Goal: Information Seeking & Learning: Learn about a topic

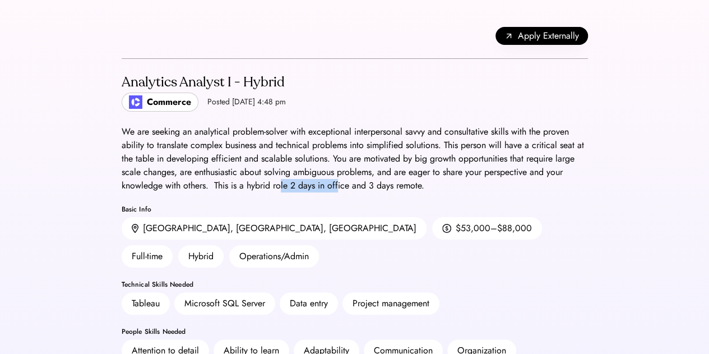
drag, startPoint x: 321, startPoint y: 181, endPoint x: 339, endPoint y: 181, distance: 17.4
click at [338, 181] on div "We are seeking an analytical problem-solver with exceptional interpersonal savv…" at bounding box center [355, 158] width 466 height 67
click at [341, 181] on div "We are seeking an analytical problem-solver with exceptional interpersonal savv…" at bounding box center [355, 158] width 466 height 67
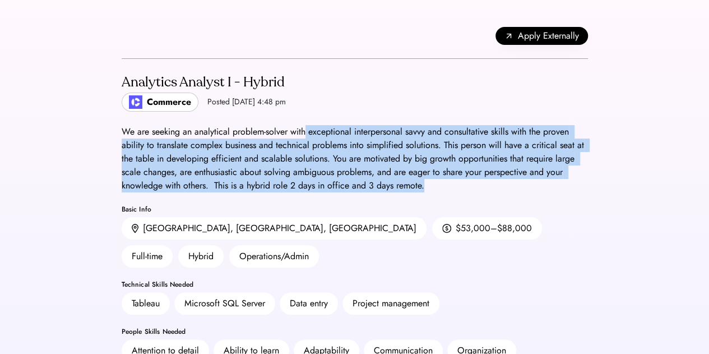
drag, startPoint x: 306, startPoint y: 131, endPoint x: 444, endPoint y: 183, distance: 148.2
click at [444, 183] on div "We are seeking an analytical problem-solver with exceptional interpersonal savv…" at bounding box center [355, 158] width 466 height 67
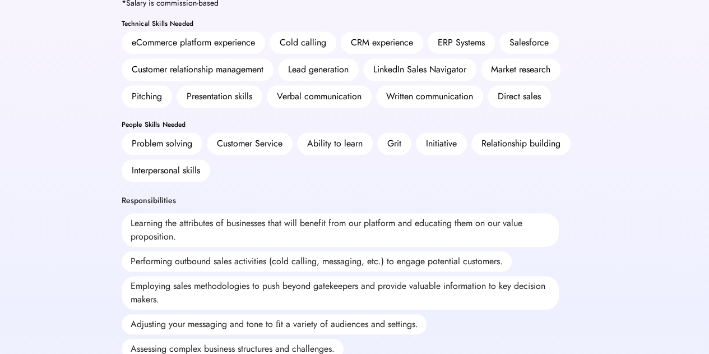
scroll to position [112, 0]
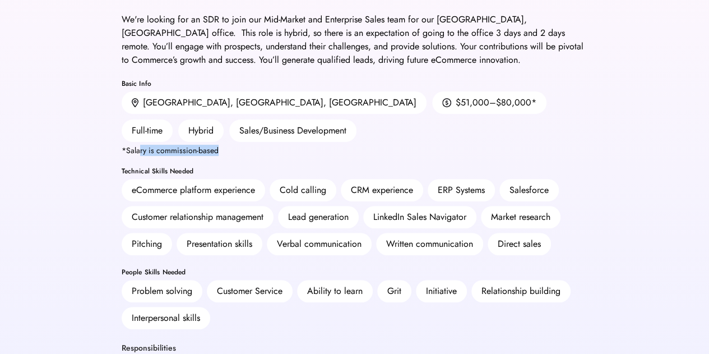
drag, startPoint x: 219, startPoint y: 121, endPoint x: 138, endPoint y: 116, distance: 80.9
click at [138, 116] on div "Basic Info [GEOGRAPHIC_DATA], [GEOGRAPHIC_DATA], [GEOGRAPHIC_DATA] $51,000–$80,…" at bounding box center [355, 117] width 466 height 74
click at [210, 146] on div "*Salary is commission-based" at bounding box center [170, 150] width 97 height 8
drag, startPoint x: 323, startPoint y: 101, endPoint x: 261, endPoint y: 100, distance: 62.2
click at [432, 100] on div "$51,000–$80,000 *" at bounding box center [489, 102] width 114 height 22
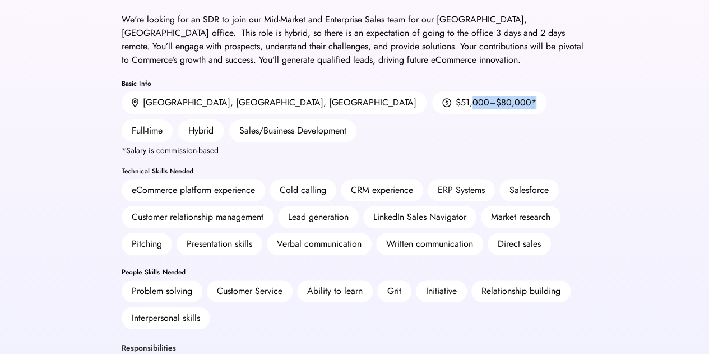
click at [432, 112] on div "$51,000–$80,000 *" at bounding box center [489, 102] width 114 height 22
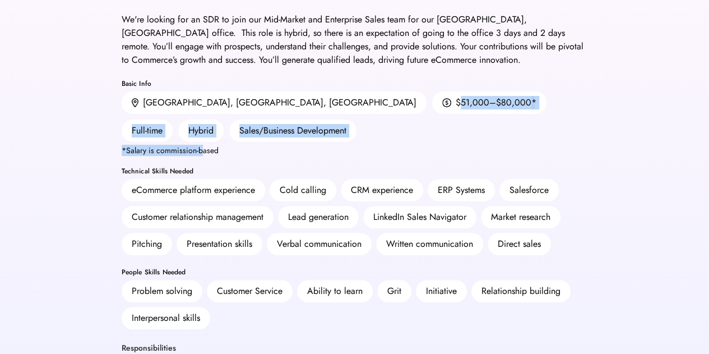
drag, startPoint x: 229, startPoint y: 122, endPoint x: 201, endPoint y: 124, distance: 28.1
click at [202, 125] on div "Basic Info [GEOGRAPHIC_DATA], [GEOGRAPHIC_DATA], [GEOGRAPHIC_DATA] $51,000–$80,…" at bounding box center [355, 117] width 466 height 74
click at [200, 146] on div "*Salary is commission-based" at bounding box center [170, 150] width 97 height 8
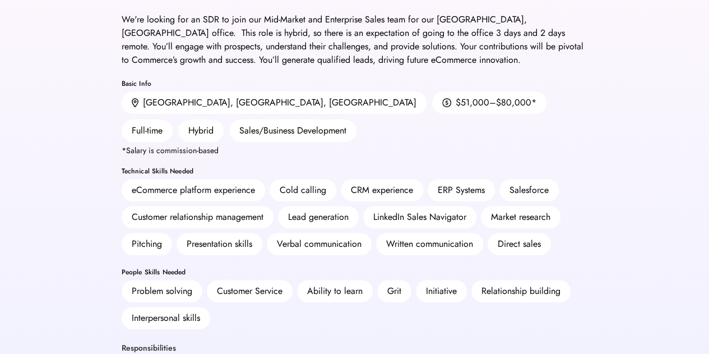
click at [222, 118] on div "Basic Info [GEOGRAPHIC_DATA], [GEOGRAPHIC_DATA], [GEOGRAPHIC_DATA] $51,000–$80,…" at bounding box center [355, 117] width 466 height 74
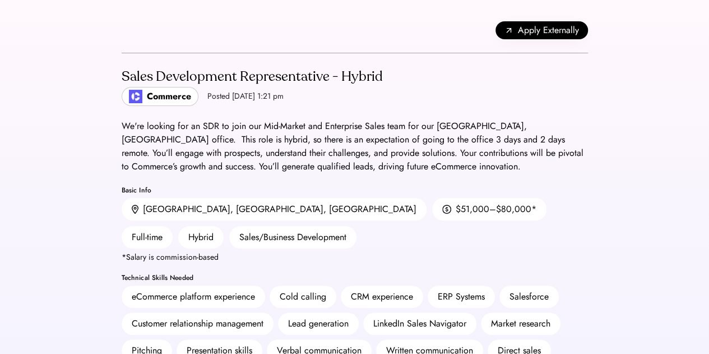
scroll to position [0, 0]
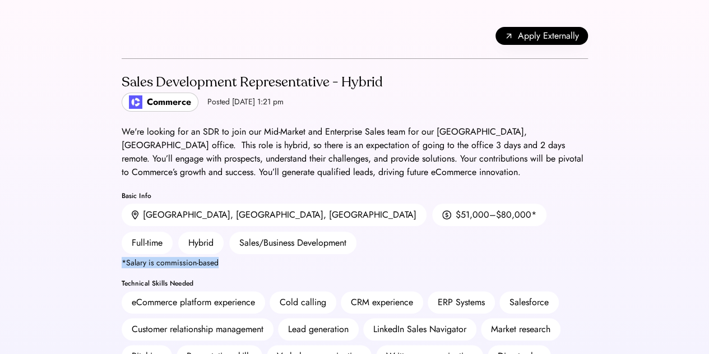
drag, startPoint x: 118, startPoint y: 237, endPoint x: 223, endPoint y: 233, distance: 104.4
click at [223, 233] on div "Basic Info [GEOGRAPHIC_DATA], [GEOGRAPHIC_DATA], [GEOGRAPHIC_DATA] $51,000–$80,…" at bounding box center [355, 229] width 466 height 74
